Goal: Task Accomplishment & Management: Complete application form

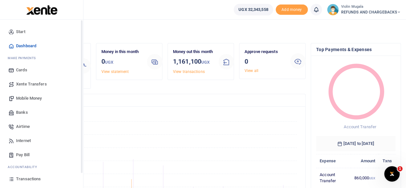
click at [24, 85] on span "Xente Transfers" at bounding box center [31, 84] width 31 height 6
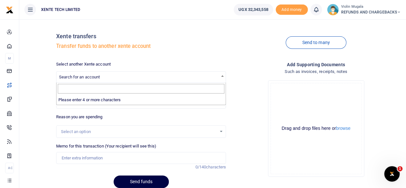
click at [97, 78] on span "Search for an account" at bounding box center [79, 76] width 41 height 5
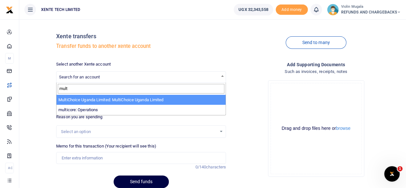
type input "mult"
select select "3278"
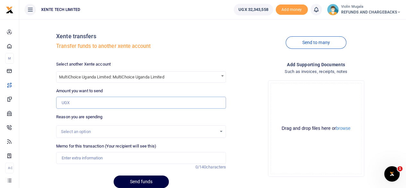
click at [80, 101] on input "Amount you want to send" at bounding box center [141, 103] width 170 height 12
paste input "17,906"
type input "17,906"
click at [77, 128] on div "Select an option" at bounding box center [139, 131] width 156 height 6
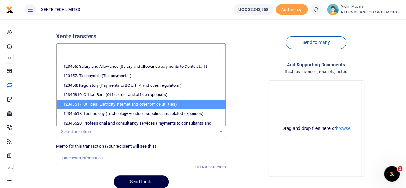
scroll to position [122, 0]
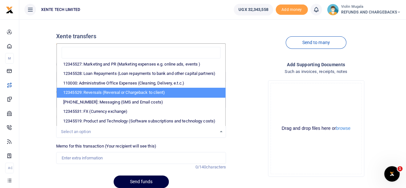
click at [120, 88] on li "12345529: Reversals (Reversal or Chargeback to client)" at bounding box center [141, 93] width 168 height 10
select select "56"
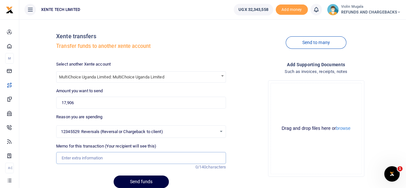
click at [80, 157] on input "Memo for this transaction (Your recipient will see this)" at bounding box center [141, 158] width 170 height 12
click at [99, 156] on input "Airtime was sent to" at bounding box center [141, 158] width 170 height 12
type input "Airtime was sent to a wrong number"
click at [290, 129] on div "Drag and drop files here or browse" at bounding box center [316, 128] width 90 height 6
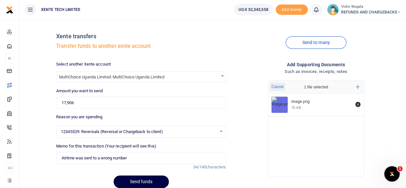
scroll to position [26, 0]
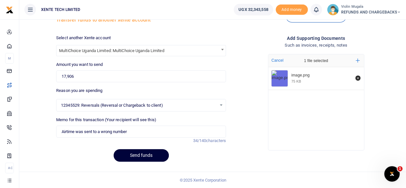
click at [140, 153] on button "Send funds" at bounding box center [141, 155] width 55 height 13
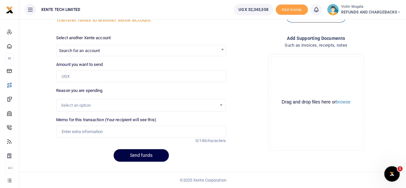
scroll to position [26, 0]
click at [107, 49] on span "Search for an account" at bounding box center [140, 50] width 169 height 10
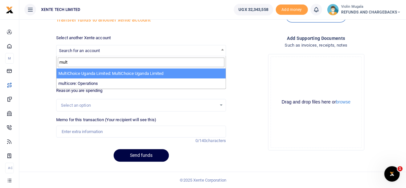
type input "mult"
select select "3278"
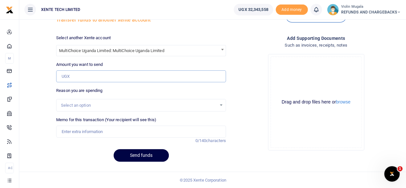
click at [74, 76] on input "Amount you want to send" at bounding box center [141, 76] width 170 height 12
type input "260,000"
click at [83, 102] on div "Select an option" at bounding box center [139, 105] width 156 height 6
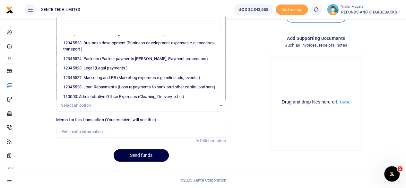
scroll to position [122, 0]
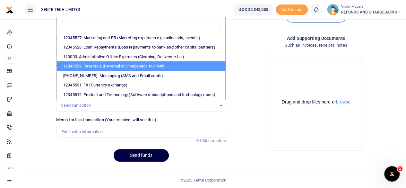
click at [110, 61] on li "12345529: Reversals (Reversal or Chargeback to client)" at bounding box center [141, 66] width 168 height 10
select select "56"
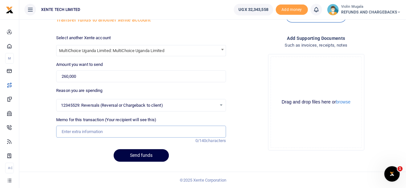
click at [80, 133] on input "Memo for this transaction (Your recipient will see this)" at bounding box center [141, 131] width 170 height 12
type input "Funds sent to a wrong number"
click at [286, 80] on div "Drag and drop files here or browse Powered by Uppy" at bounding box center [315, 101] width 91 height 91
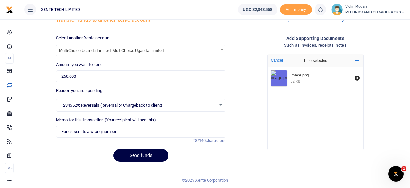
click at [319, 98] on div "i × Session has expired, you are being redirected OK No Cancel" at bounding box center [205, 94] width 410 height 188
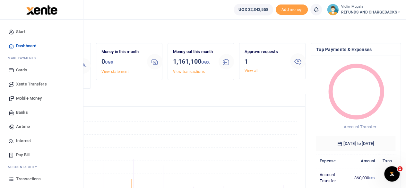
click at [37, 83] on span "Xente Transfers" at bounding box center [31, 84] width 31 height 6
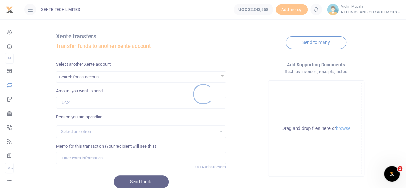
click at [99, 78] on div at bounding box center [203, 94] width 406 height 188
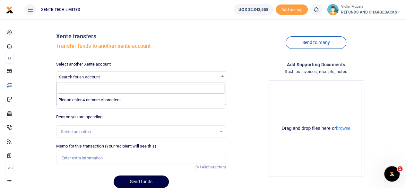
click at [89, 77] on span "Search for an account" at bounding box center [79, 76] width 41 height 5
click at [76, 88] on input "Search" at bounding box center [141, 89] width 166 height 10
click at [75, 87] on input "Search" at bounding box center [141, 89] width 166 height 10
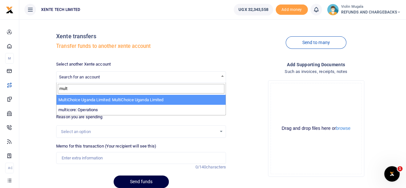
type input "mult"
select select "3278"
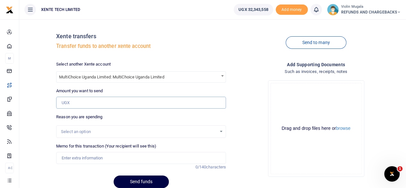
click at [71, 103] on input "Amount you want to send" at bounding box center [141, 103] width 170 height 12
type input "260,000"
click at [77, 128] on div "Select an option" at bounding box center [139, 131] width 156 height 6
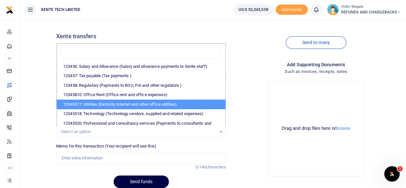
scroll to position [122, 0]
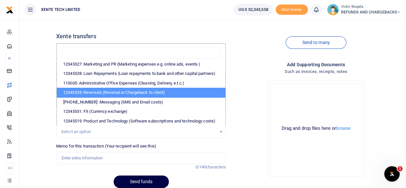
click at [106, 88] on li "12345529: Reversals (Reversal or Chargeback to client)" at bounding box center [141, 93] width 168 height 10
select select "56"
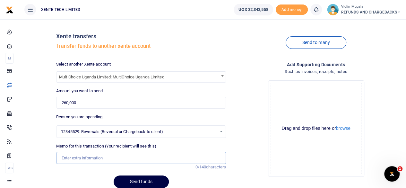
click at [94, 157] on input "Memo for this transaction (Your recipient will see this)" at bounding box center [141, 158] width 170 height 12
type input "Funds sent to a wrong number"
click at [298, 104] on div "Drag and drop files here or browse Powered by Uppy" at bounding box center [315, 128] width 91 height 91
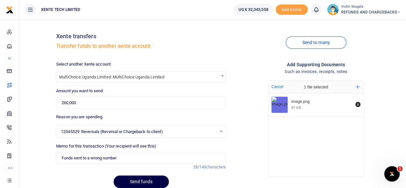
click at [286, 139] on div "image.png 87 KB" at bounding box center [316, 133] width 96 height 80
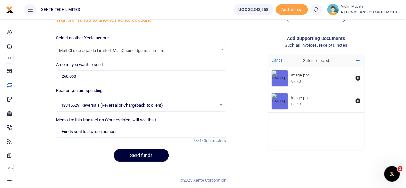
click at [142, 155] on button "Send funds" at bounding box center [141, 155] width 55 height 13
